Goal: Transaction & Acquisition: Purchase product/service

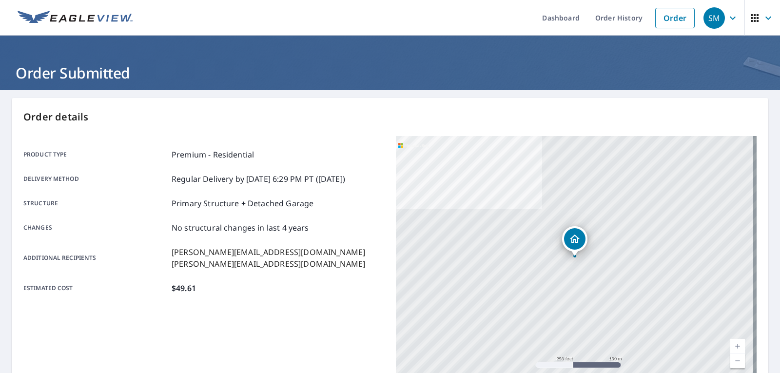
scroll to position [201, 0]
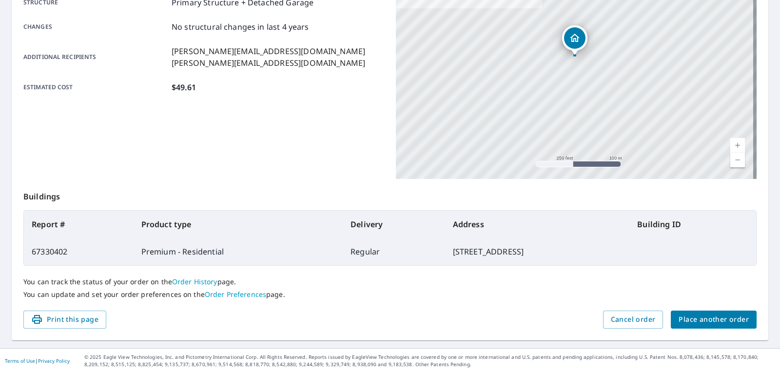
click at [679, 322] on span "Place another order" at bounding box center [714, 320] width 70 height 12
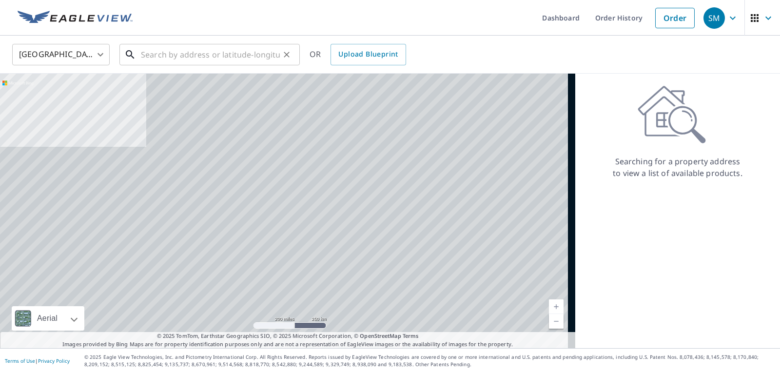
click at [148, 54] on input "text" at bounding box center [210, 54] width 139 height 27
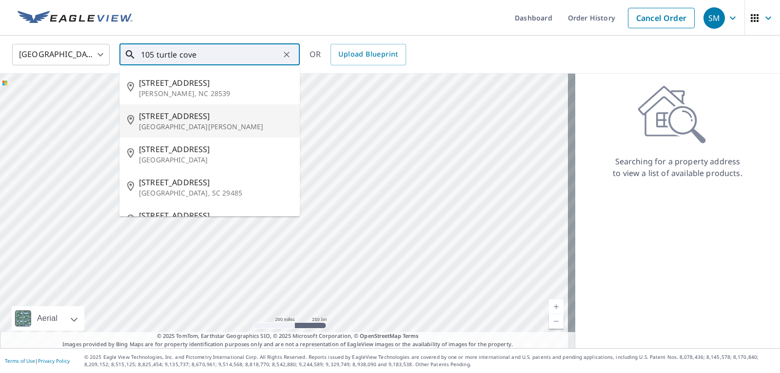
click at [158, 115] on span "[STREET_ADDRESS]" at bounding box center [215, 116] width 153 height 12
type input "[STREET_ADDRESS][PERSON_NAME]"
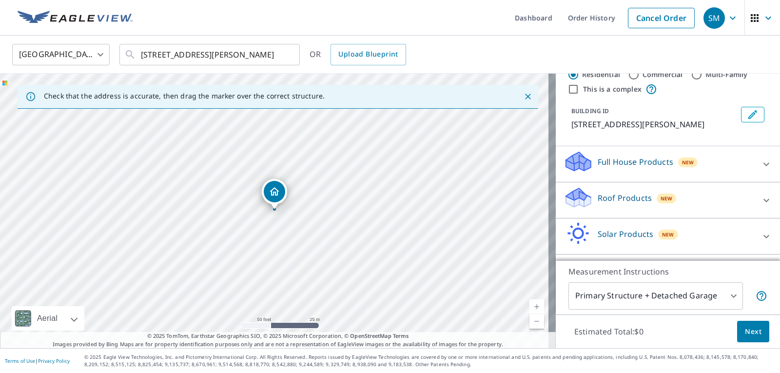
scroll to position [59, 0]
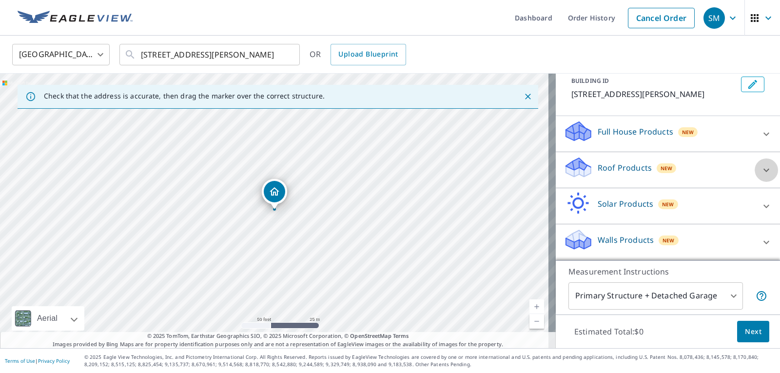
click at [761, 172] on icon at bounding box center [767, 170] width 12 height 12
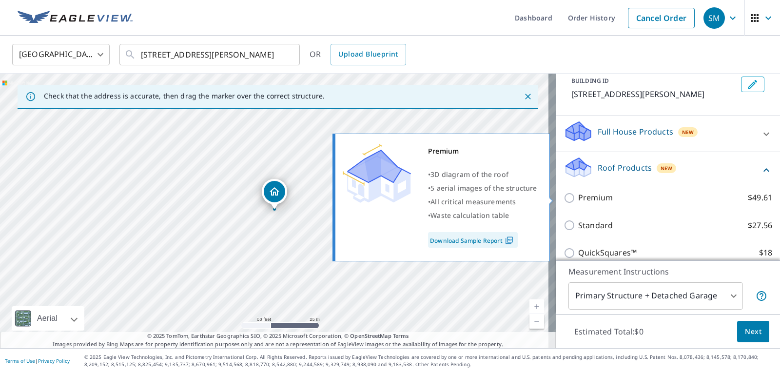
click at [564, 197] on input "Premium $49.61" at bounding box center [571, 198] width 15 height 12
checkbox input "true"
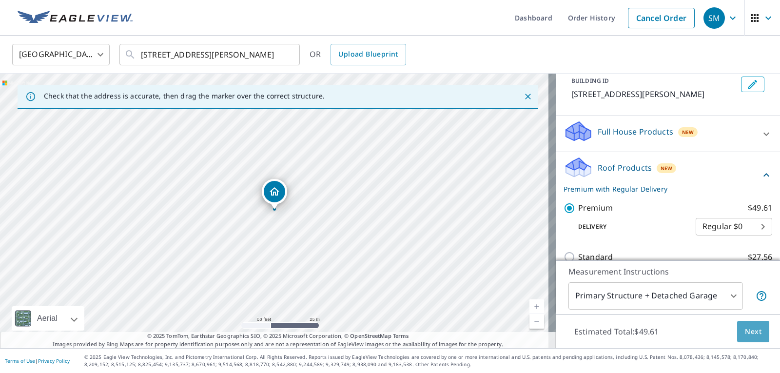
click at [745, 336] on span "Next" at bounding box center [753, 332] width 17 height 12
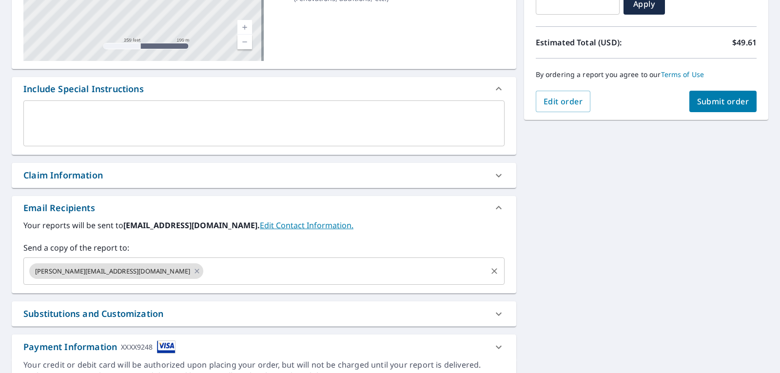
scroll to position [195, 0]
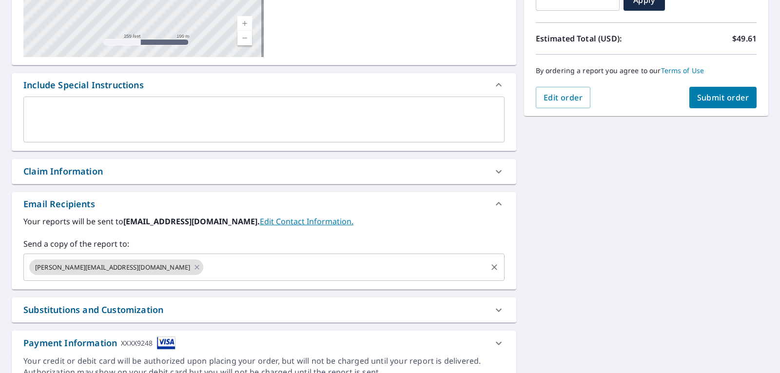
click at [205, 274] on input "text" at bounding box center [345, 267] width 281 height 19
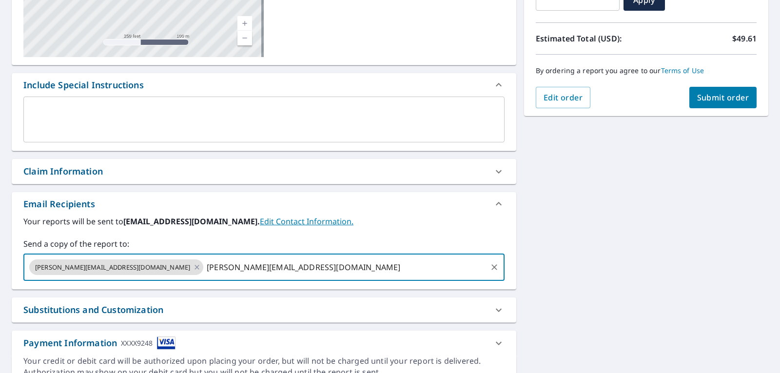
type input "[PERSON_NAME][EMAIL_ADDRESS][DOMAIN_NAME]"
click at [694, 106] on button "Submit order" at bounding box center [724, 97] width 68 height 21
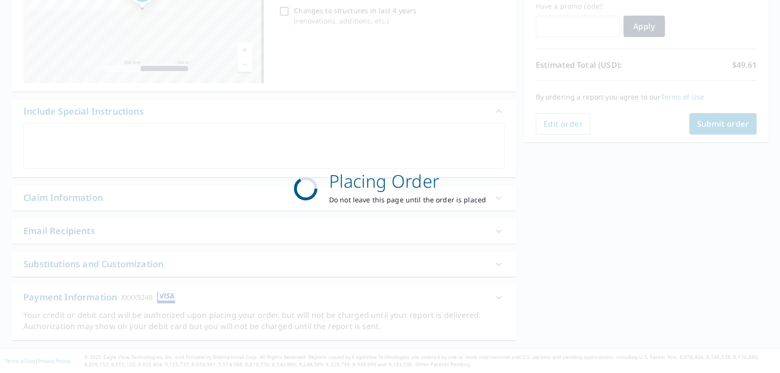
checkbox input "true"
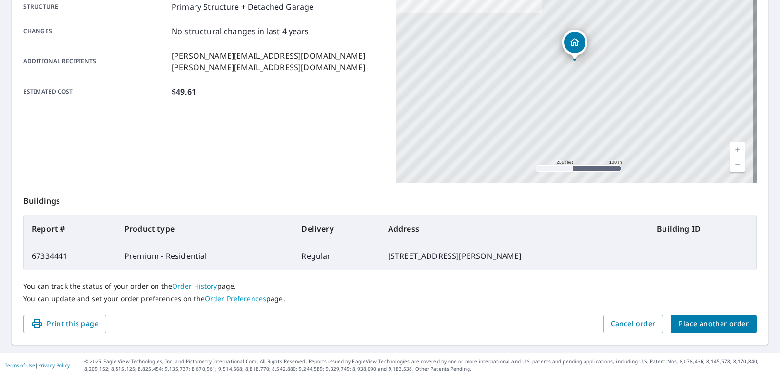
scroll to position [201, 0]
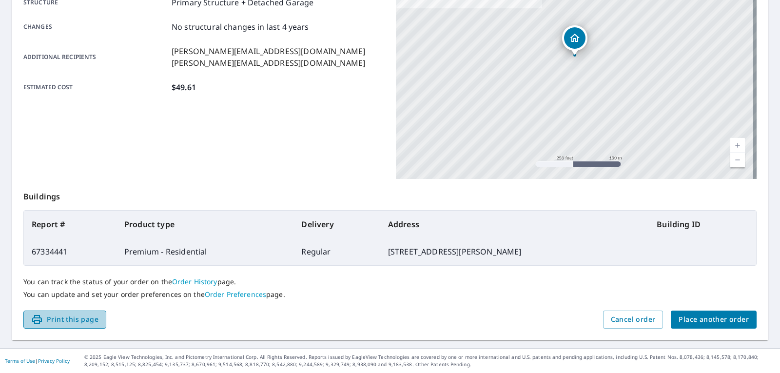
click at [71, 318] on span "Print this page" at bounding box center [64, 320] width 67 height 12
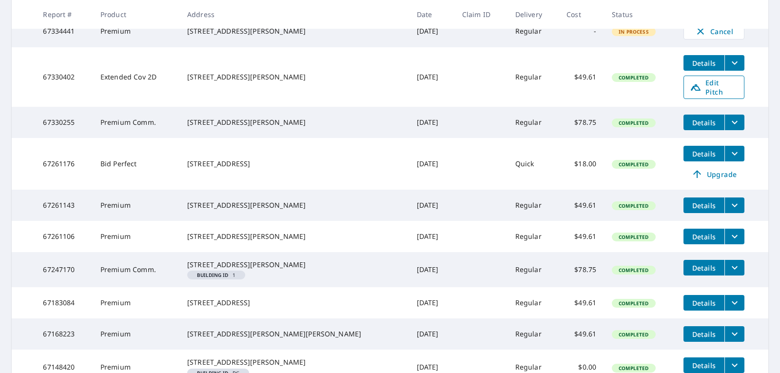
click at [699, 97] on span "Edit Pitch" at bounding box center [714, 87] width 48 height 19
